Goal: Transaction & Acquisition: Purchase product/service

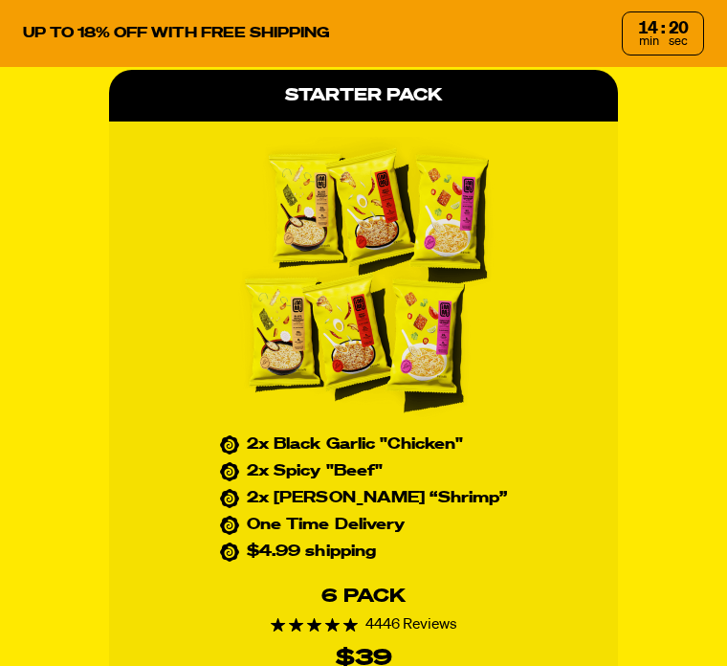
scroll to position [7932, 0]
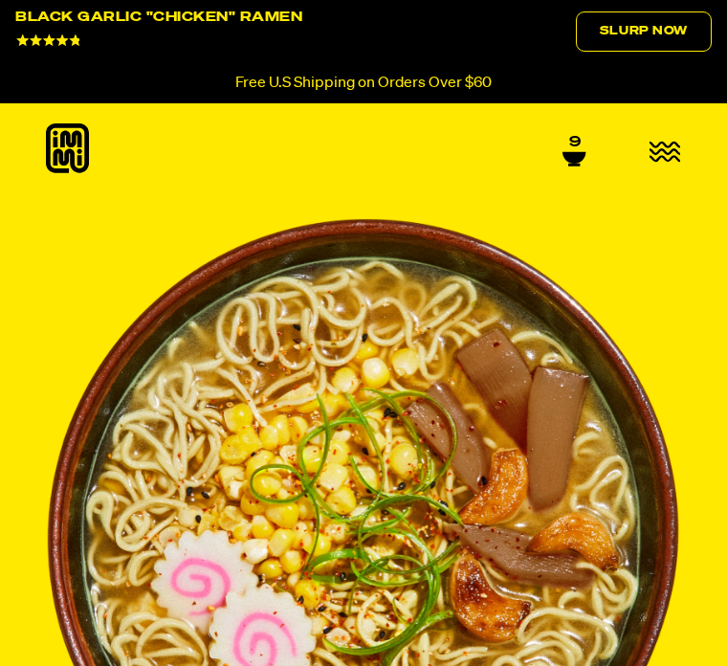
select select "Every 30 Days"
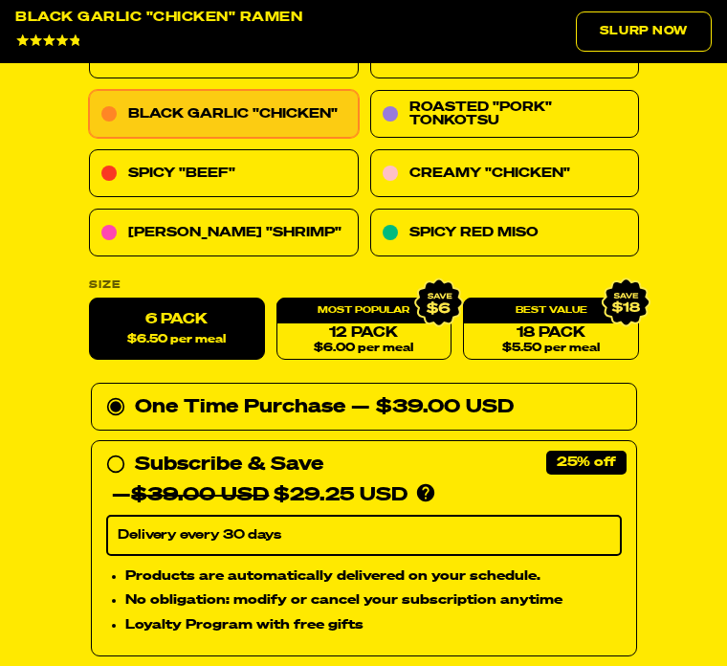
scroll to position [1181, 0]
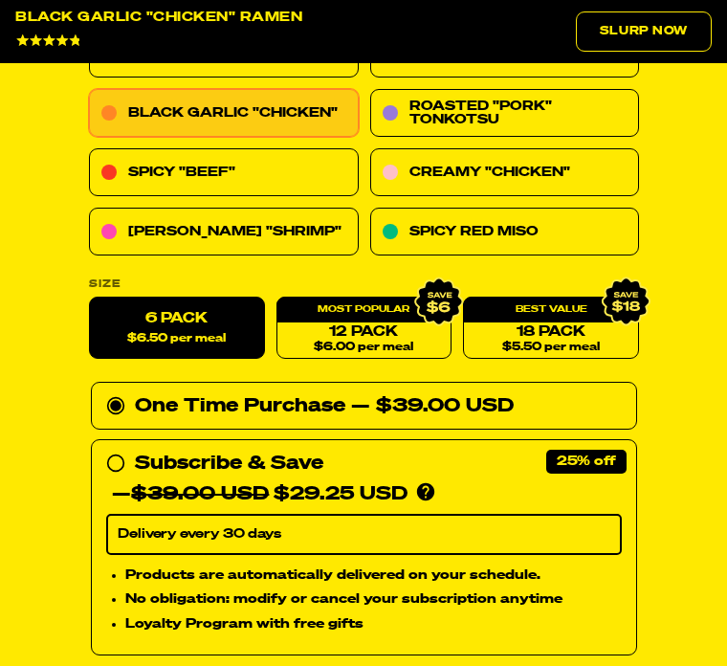
click at [112, 478] on div "— $39.00 USD $29.25 USD" at bounding box center [260, 493] width 296 height 31
click at [112, 448] on input "Subscribe & Save 25% — $39.00 USD $29.25 USD You'll receive your selected flavo…" at bounding box center [112, 448] width 12 height 0
radio input "true"
click at [154, 333] on span "$6.50 per meal" at bounding box center [176, 339] width 99 height 12
click at [90, 298] on input "6 Pack $6.50 per meal" at bounding box center [89, 297] width 1 height 1
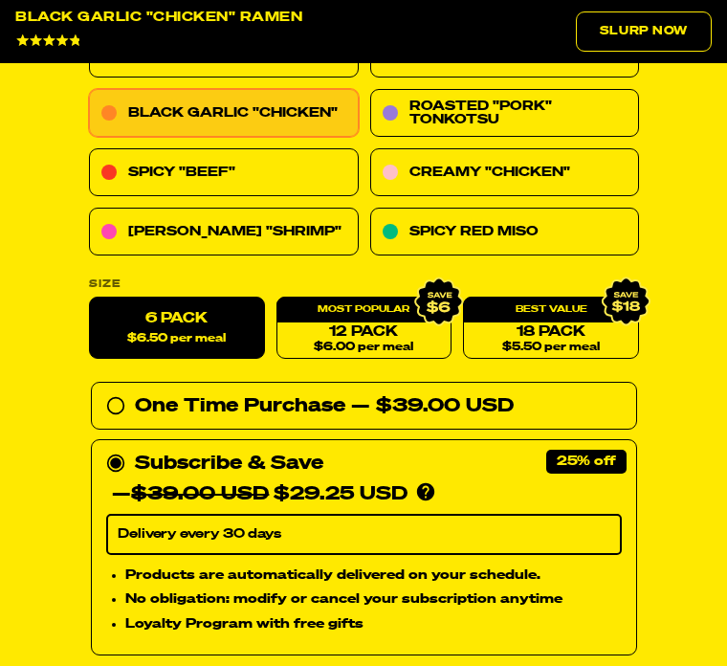
click at [163, 346] on label "6 Pack $6.50 per meal" at bounding box center [177, 328] width 176 height 62
click at [90, 298] on input "6 Pack $6.50 per meal" at bounding box center [89, 297] width 1 height 1
type input "2"
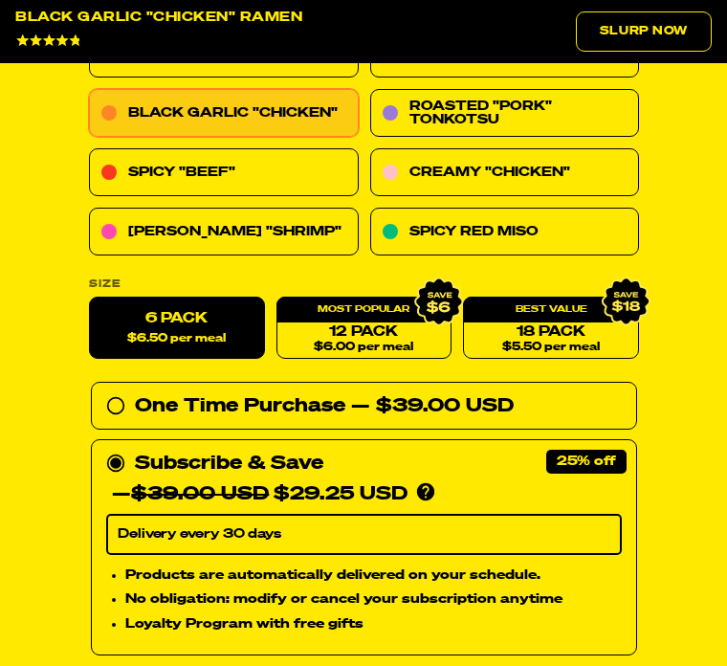
select select "Every 30 Days"
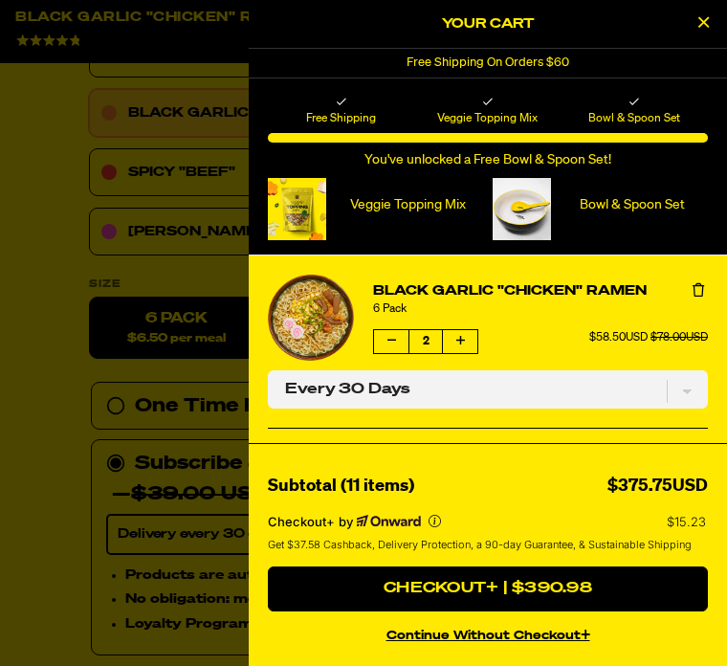
click at [693, 43] on div "Your Cart" at bounding box center [488, 24] width 478 height 49
click at [693, 33] on button "Close Cart" at bounding box center [703, 24] width 29 height 29
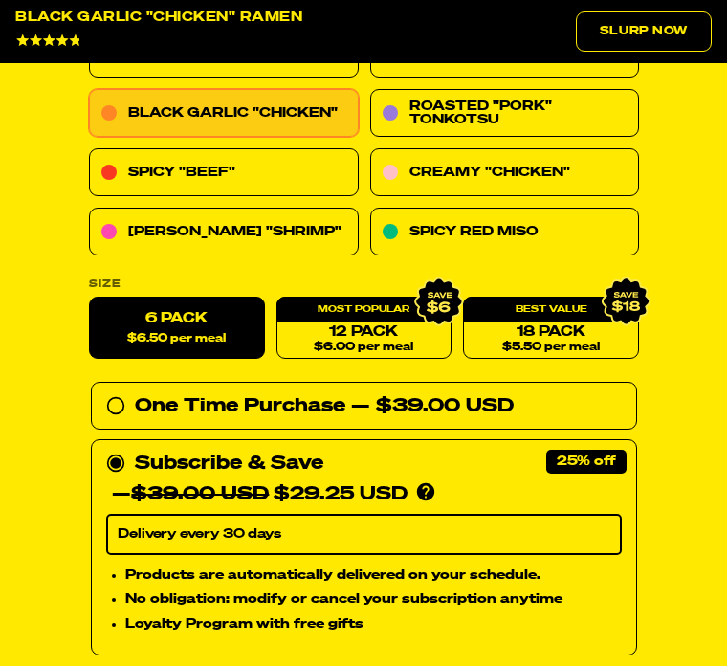
type input "1"
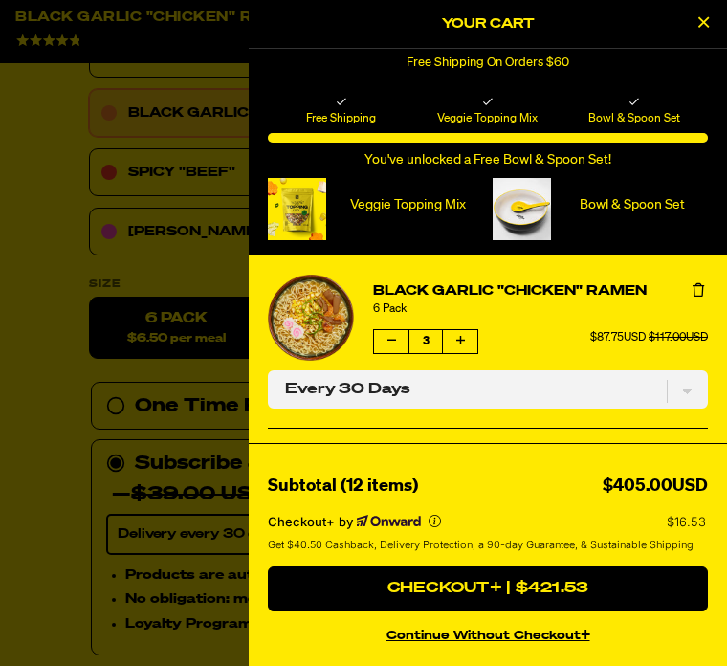
click at [680, 25] on h2 "Your Cart" at bounding box center [488, 24] width 440 height 29
click at [695, 15] on button "Close Cart" at bounding box center [703, 24] width 29 height 29
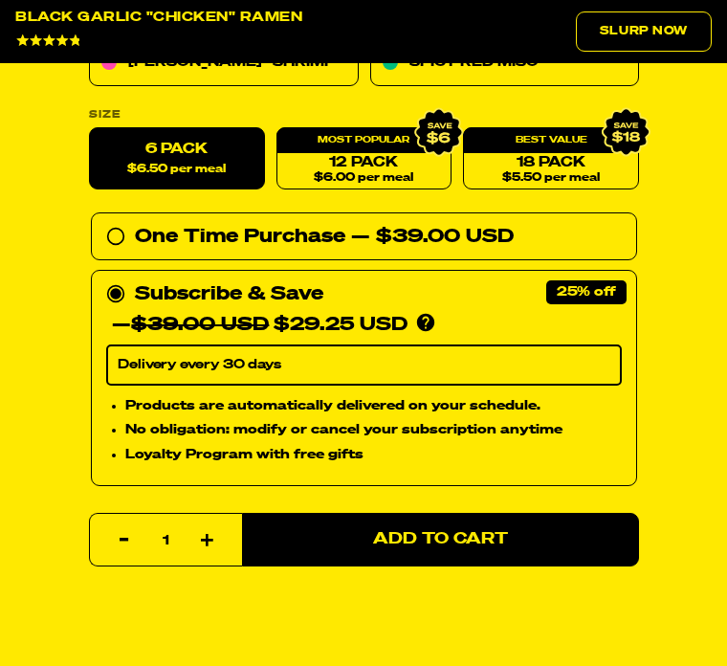
scroll to position [1351, 0]
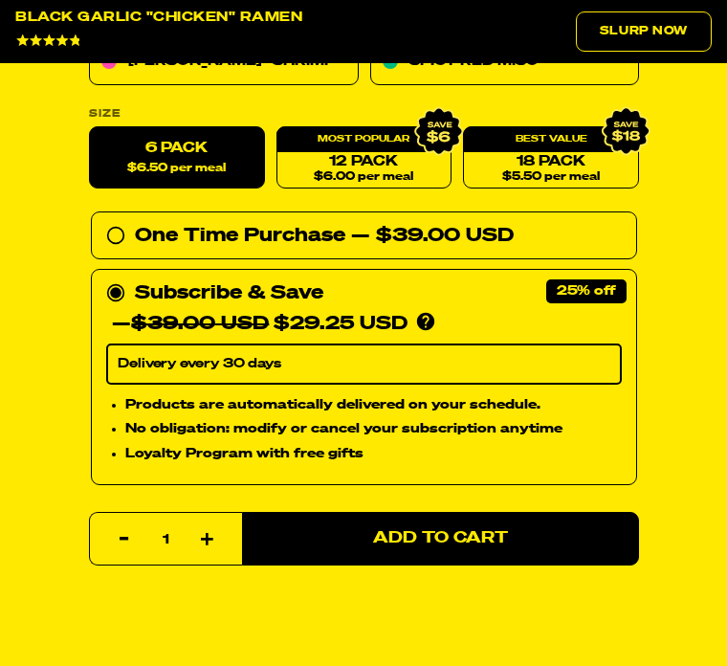
click at [102, 243] on div "One Time Purchase — $39.00 USD" at bounding box center [364, 235] width 546 height 48
click at [106, 234] on icon at bounding box center [115, 235] width 19 height 19
click at [106, 220] on input "One Time Purchase — $39.00 USD" at bounding box center [112, 220] width 12 height 0
radio input "true"
click at [396, 558] on button "Add to Cart" at bounding box center [440, 539] width 397 height 54
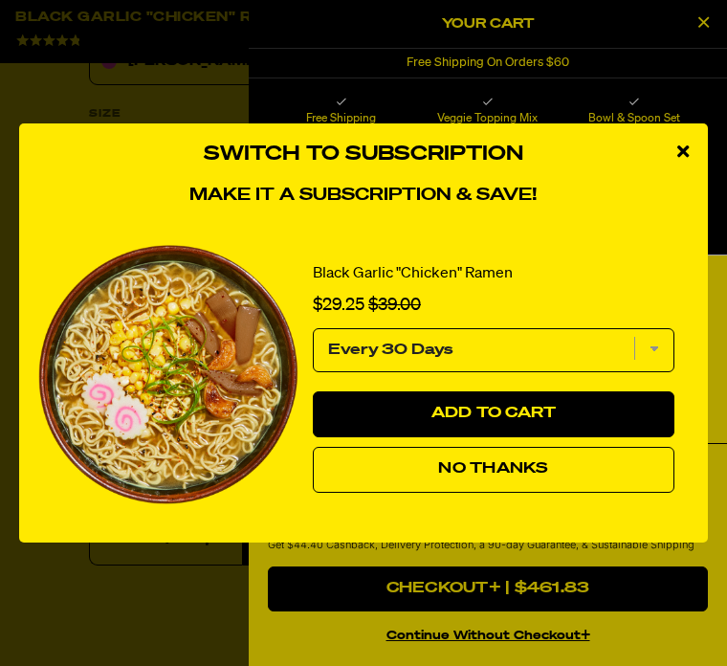
click at [442, 493] on button "No Thanks" at bounding box center [494, 470] width 362 height 46
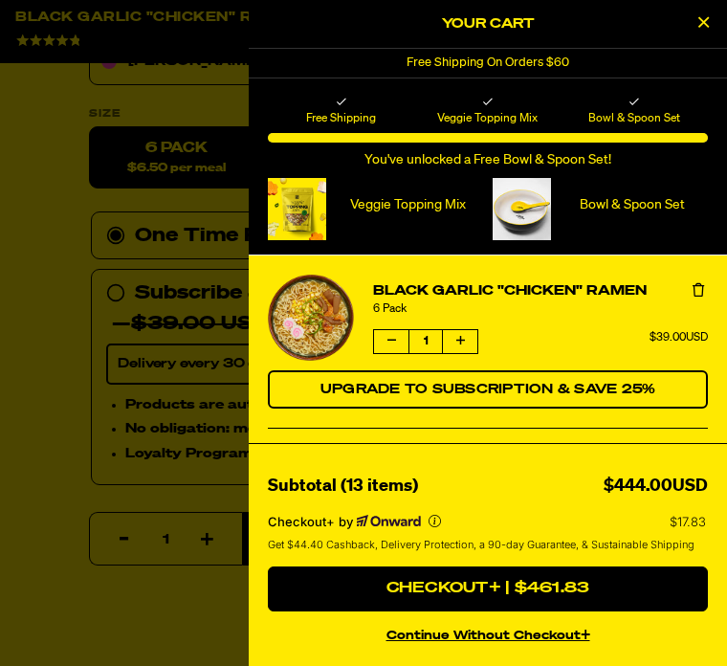
click at [716, 31] on button "Close Cart" at bounding box center [703, 24] width 29 height 29
